Goal: Task Accomplishment & Management: Use online tool/utility

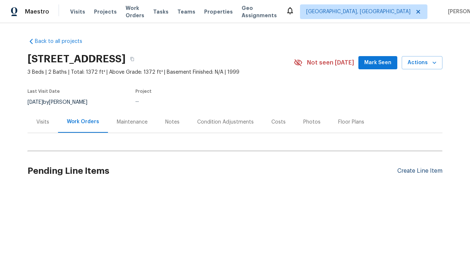
click at [419, 171] on div "Create Line Item" at bounding box center [419, 171] width 45 height 7
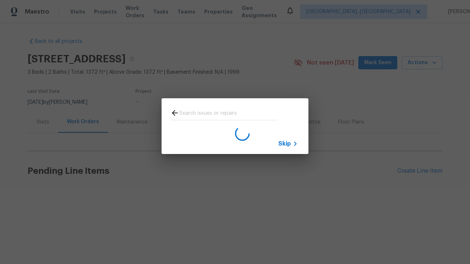
click at [284, 144] on span "Skip" at bounding box center [284, 143] width 12 height 7
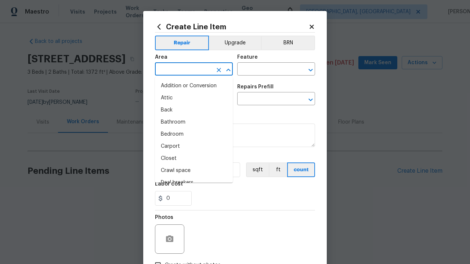
click at [194, 134] on li "Bedroom" at bounding box center [194, 134] width 78 height 12
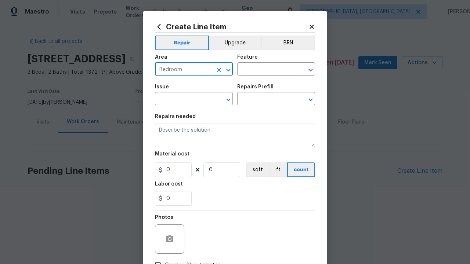
type input "Bedroom"
type input "Flooring"
type input "Wallpaper"
click at [266, 99] on input "text" at bounding box center [265, 99] width 57 height 11
type input "Remove"
